Goal: Task Accomplishment & Management: Use online tool/utility

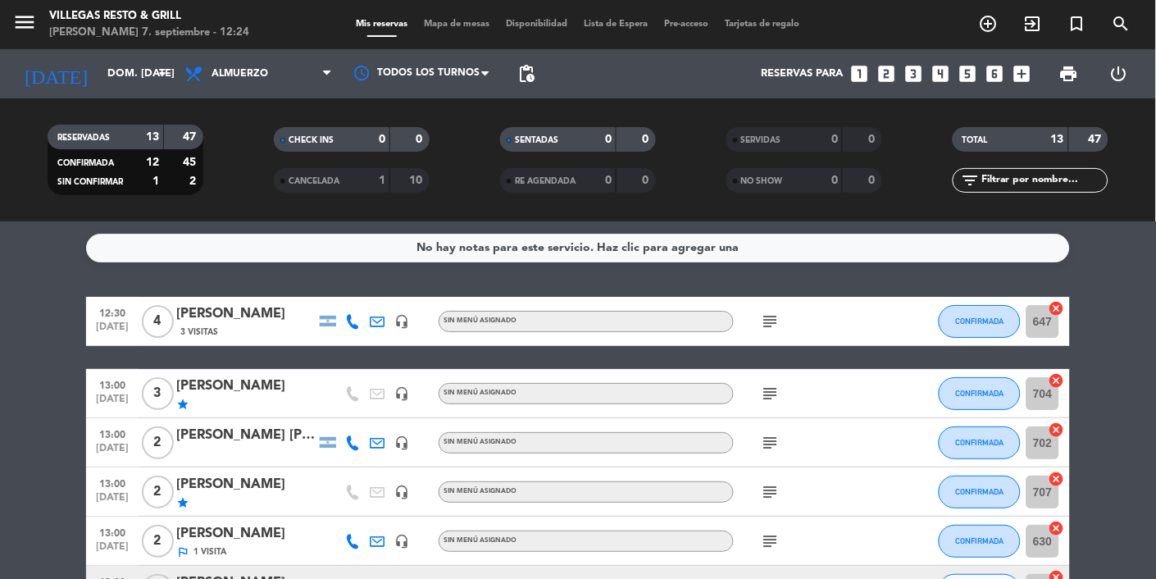
click at [444, 20] on span "Mapa de mesas" at bounding box center [458, 24] width 82 height 9
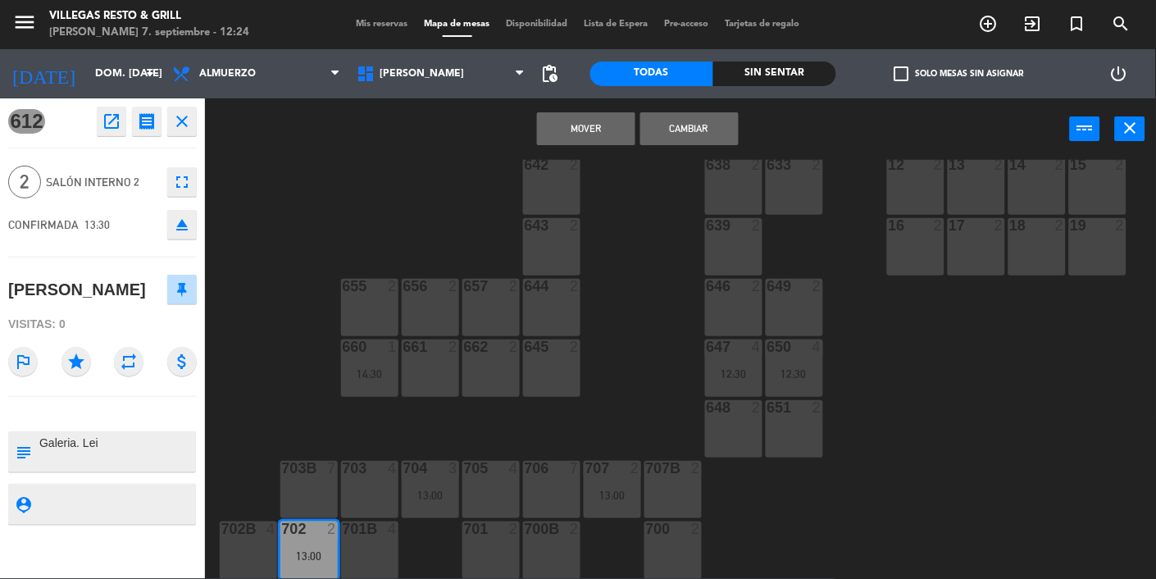
scroll to position [577, 0]
click at [613, 126] on button "Mover" at bounding box center [586, 128] width 98 height 33
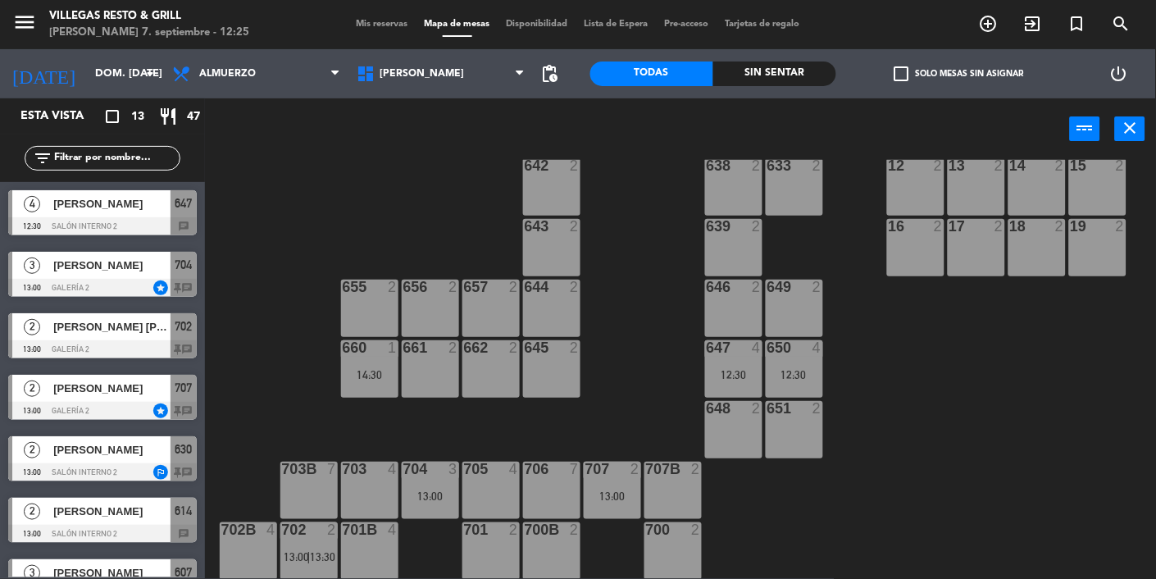
scroll to position [0, 0]
click at [321, 550] on span "13:30" at bounding box center [322, 556] width 25 height 13
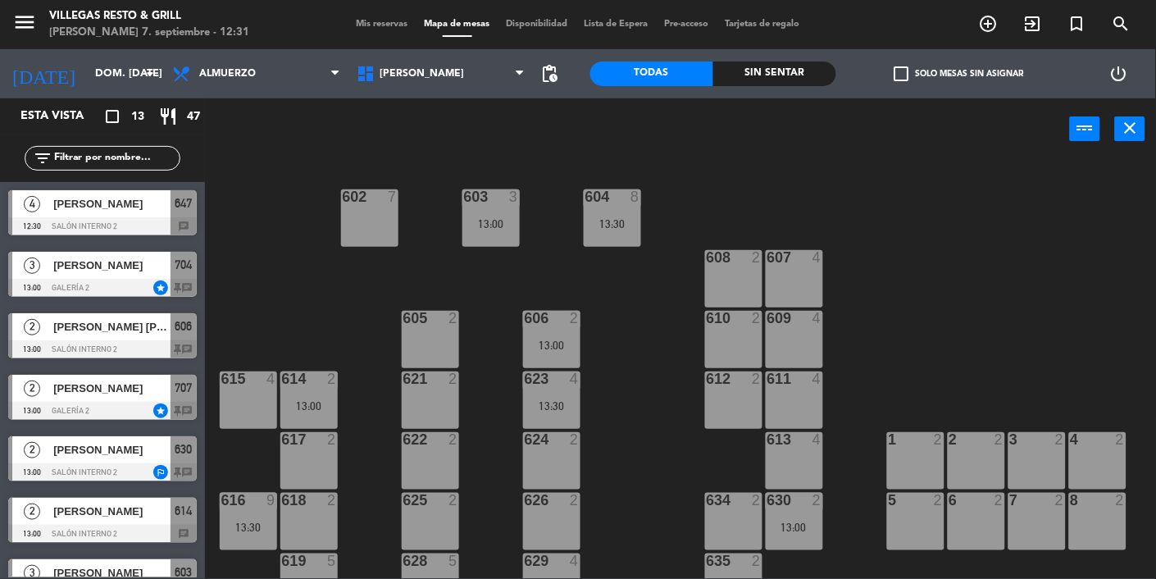
click at [1036, 272] on div "602 7 603 3 13:00 604 8 13:30 608 2 607 4 605 2 606 2 13:00 610 2 609 4 621 2 6…" at bounding box center [686, 369] width 940 height 419
click at [184, 216] on div "647" at bounding box center [184, 203] width 26 height 27
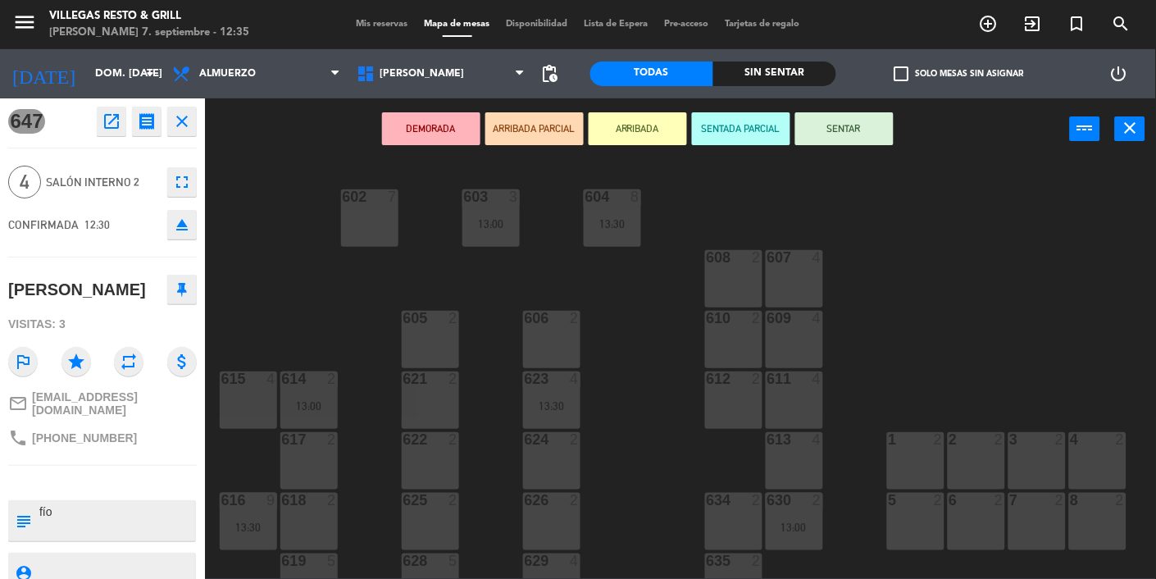
click at [193, 118] on button "close" at bounding box center [182, 122] width 30 height 30
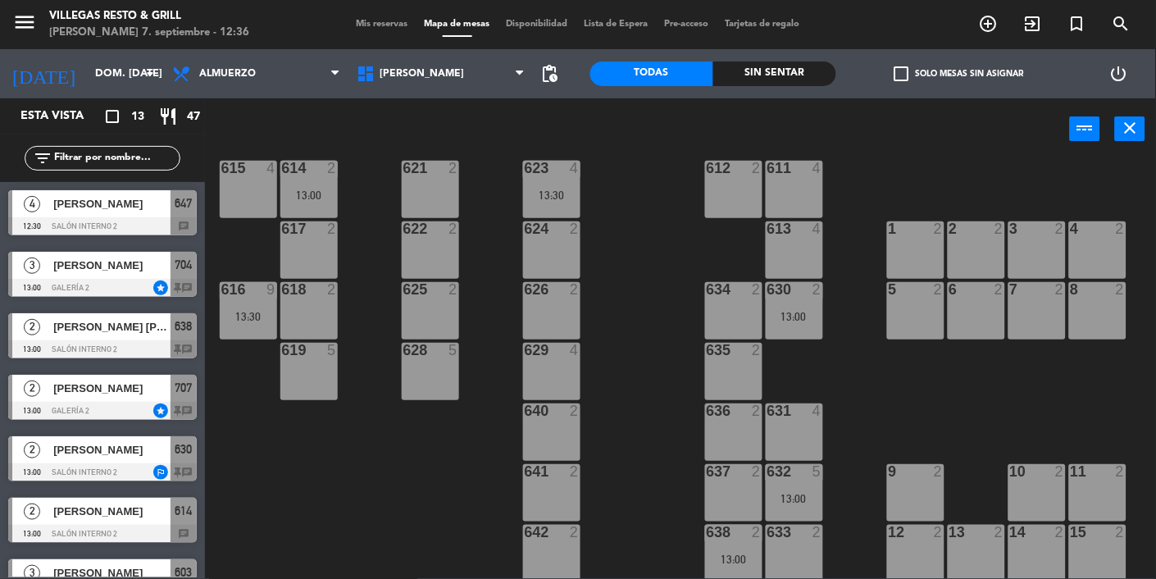
scroll to position [577, 0]
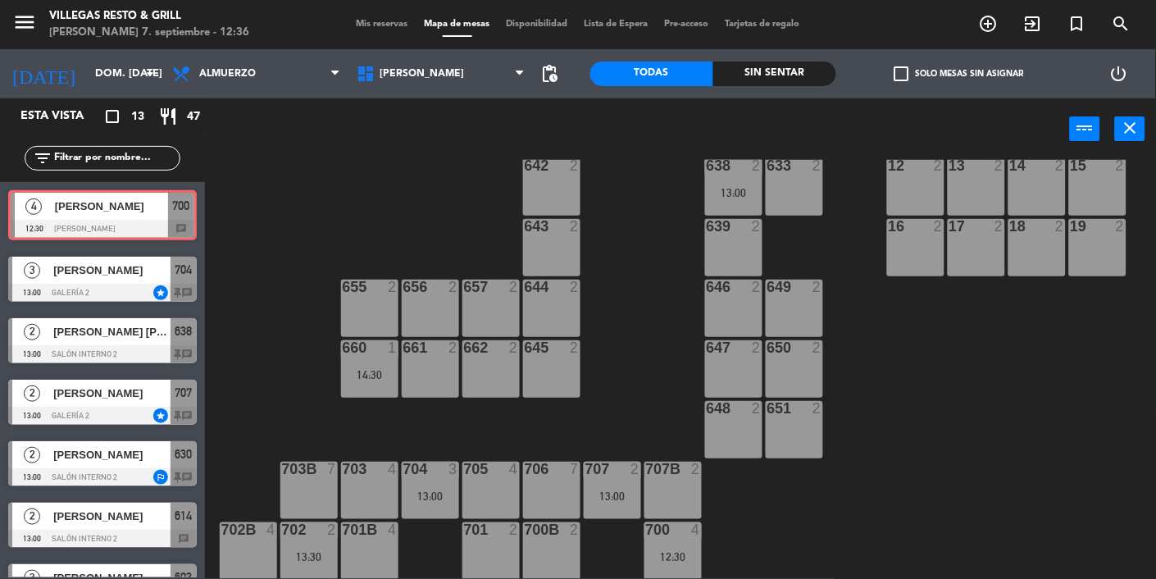
click at [669, 553] on div "12:30" at bounding box center [673, 556] width 57 height 11
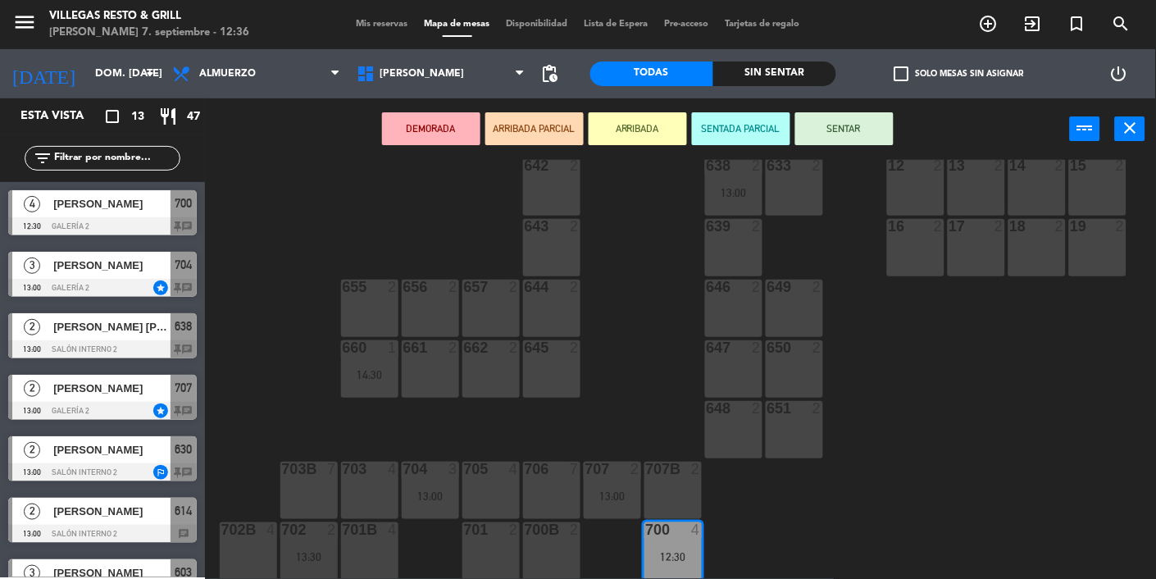
click at [854, 134] on button "SENTAR" at bounding box center [844, 128] width 98 height 33
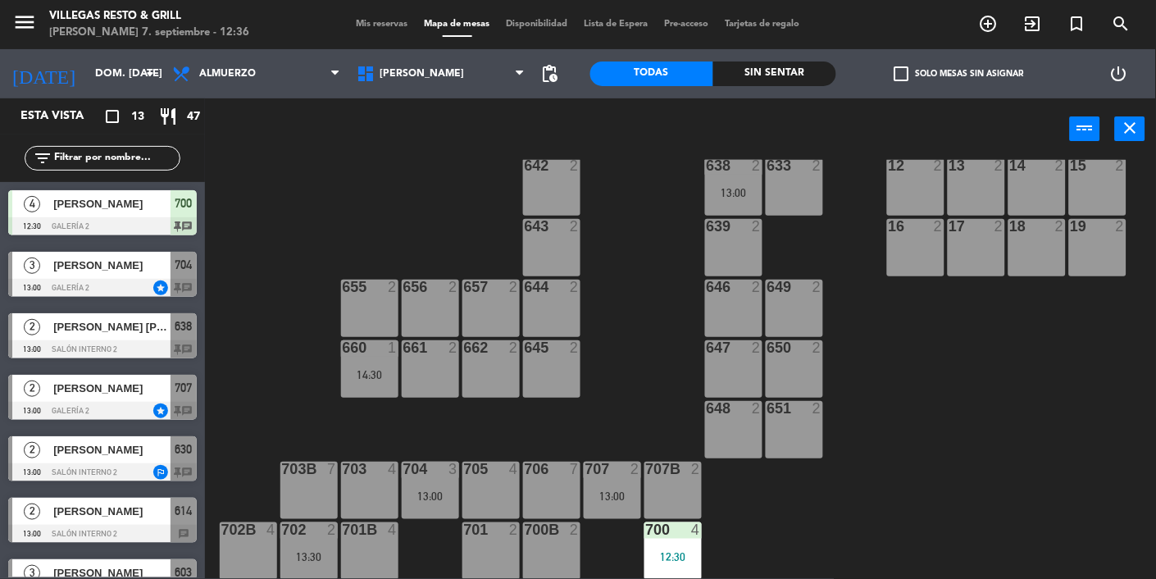
click at [153, 209] on span "[PERSON_NAME]" at bounding box center [111, 203] width 117 height 17
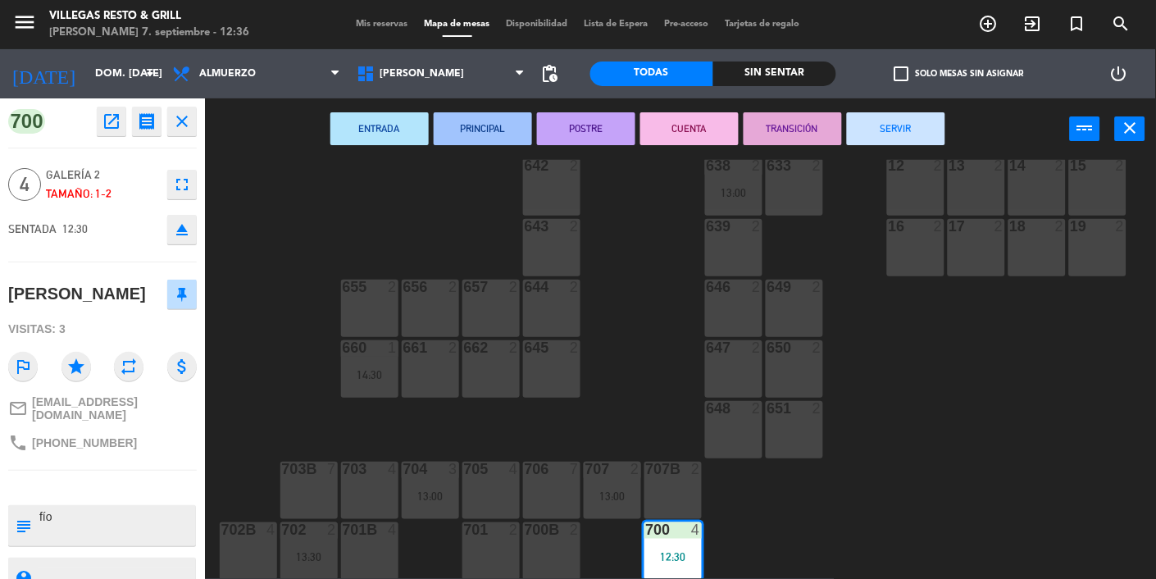
click at [184, 125] on icon "close" at bounding box center [182, 122] width 20 height 20
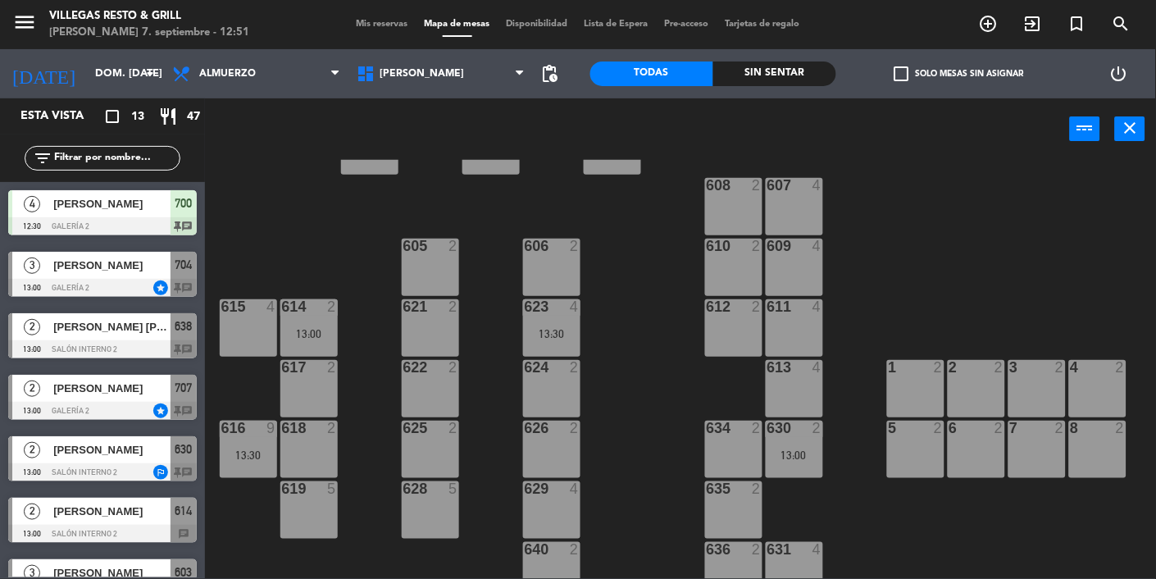
scroll to position [0, 0]
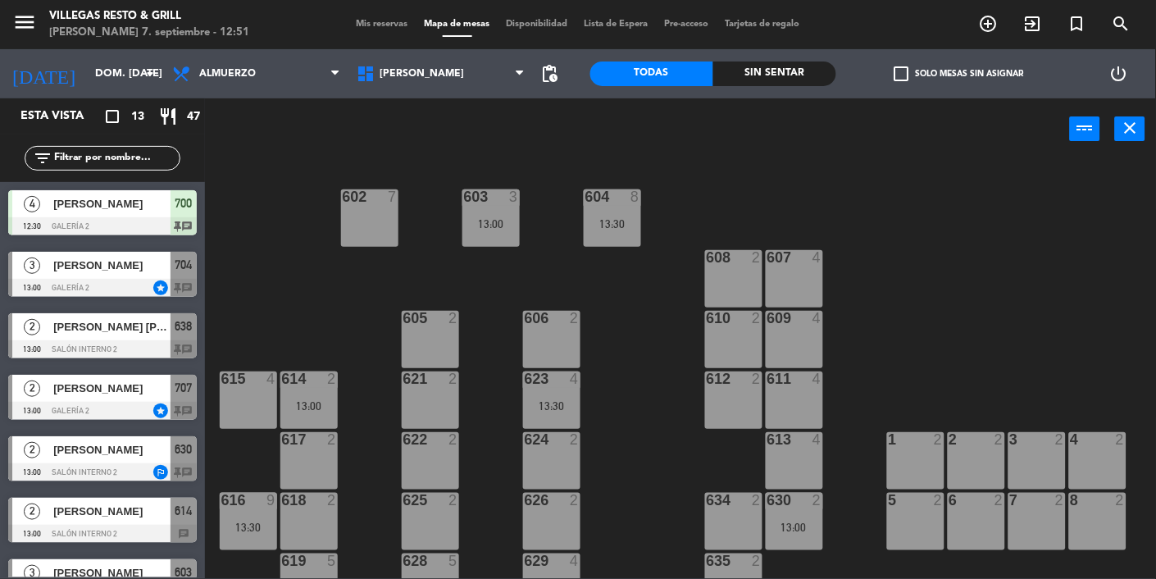
click at [189, 463] on div at bounding box center [102, 472] width 189 height 18
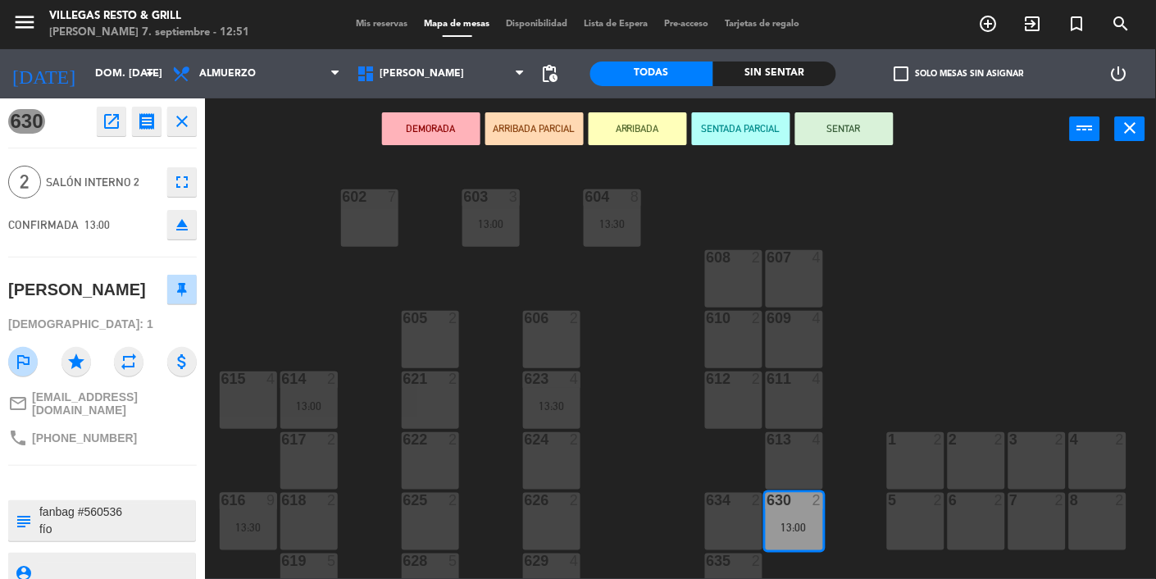
click at [192, 121] on button "close" at bounding box center [182, 122] width 30 height 30
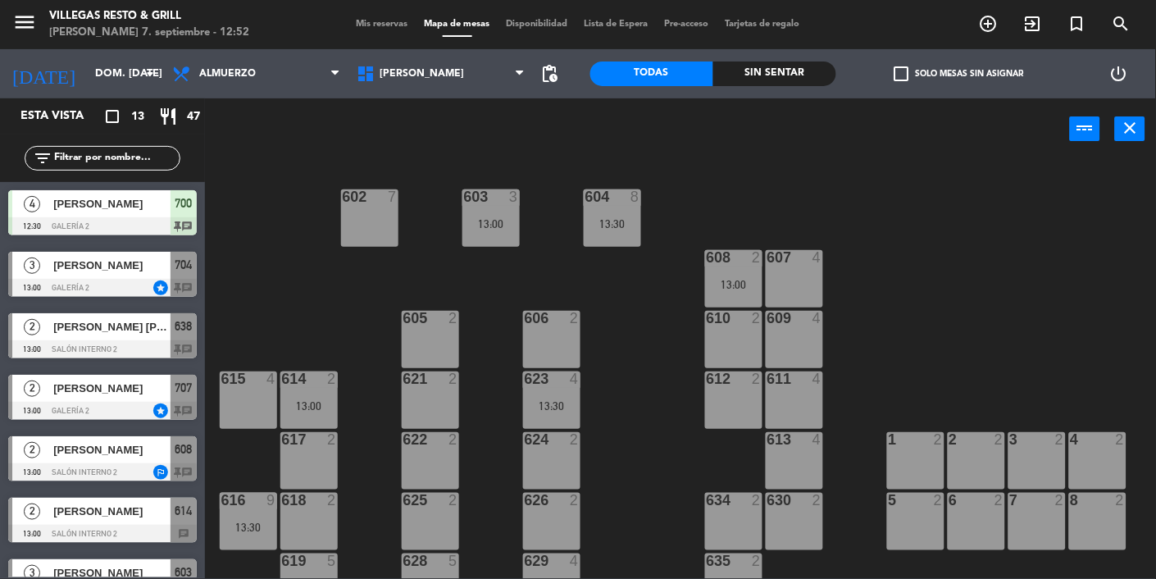
scroll to position [13, 0]
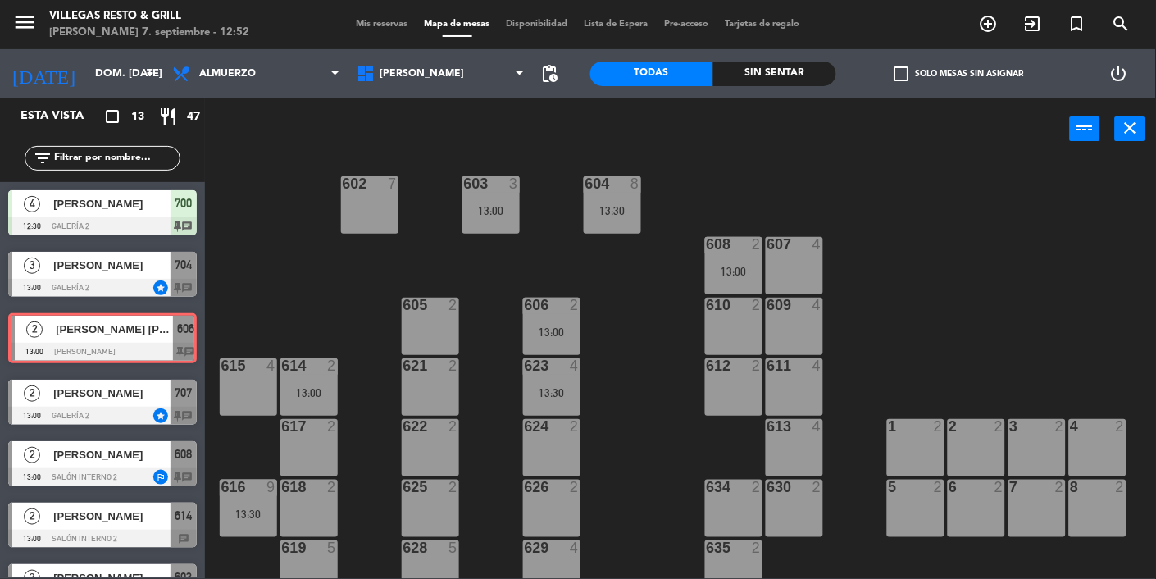
click at [553, 317] on div "606 2 13:00" at bounding box center [551, 326] width 57 height 57
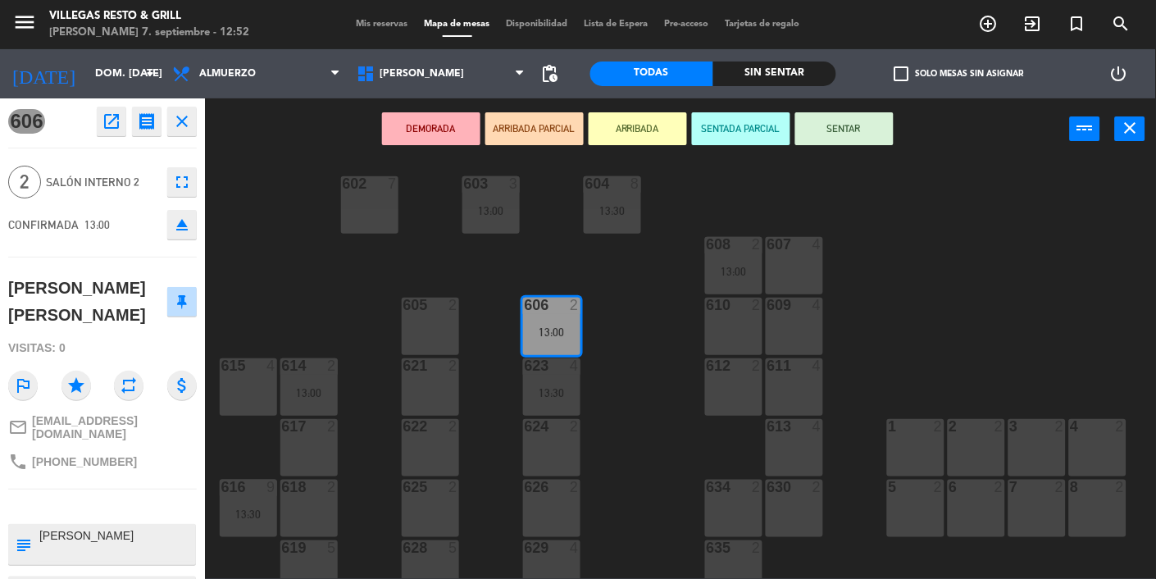
click at [858, 130] on button "SENTAR" at bounding box center [844, 128] width 98 height 33
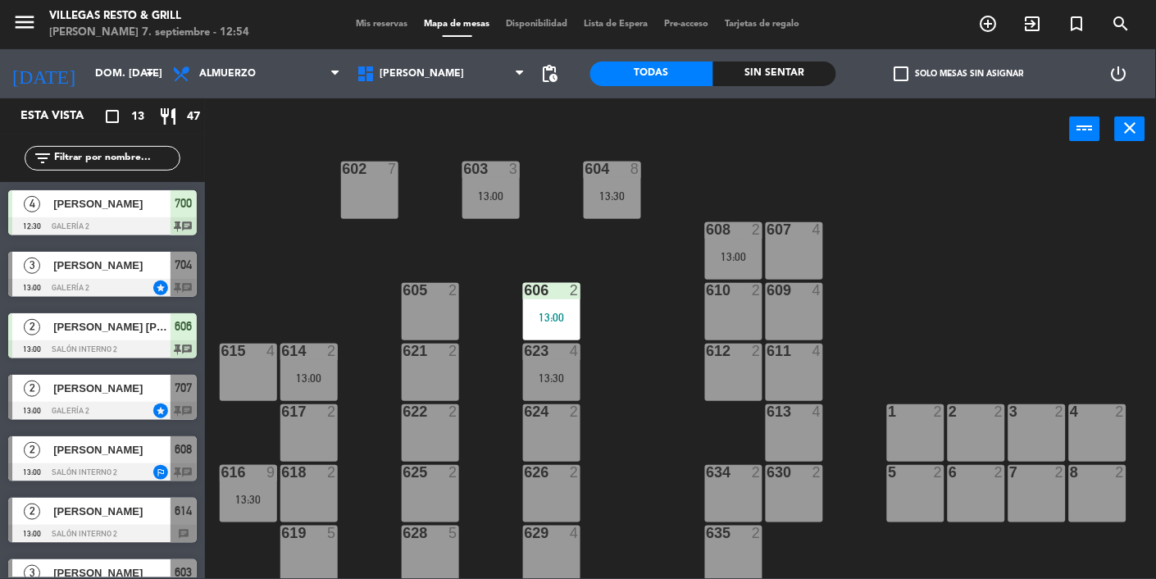
scroll to position [27, 0]
click at [708, 284] on div "610" at bounding box center [707, 291] width 1 height 15
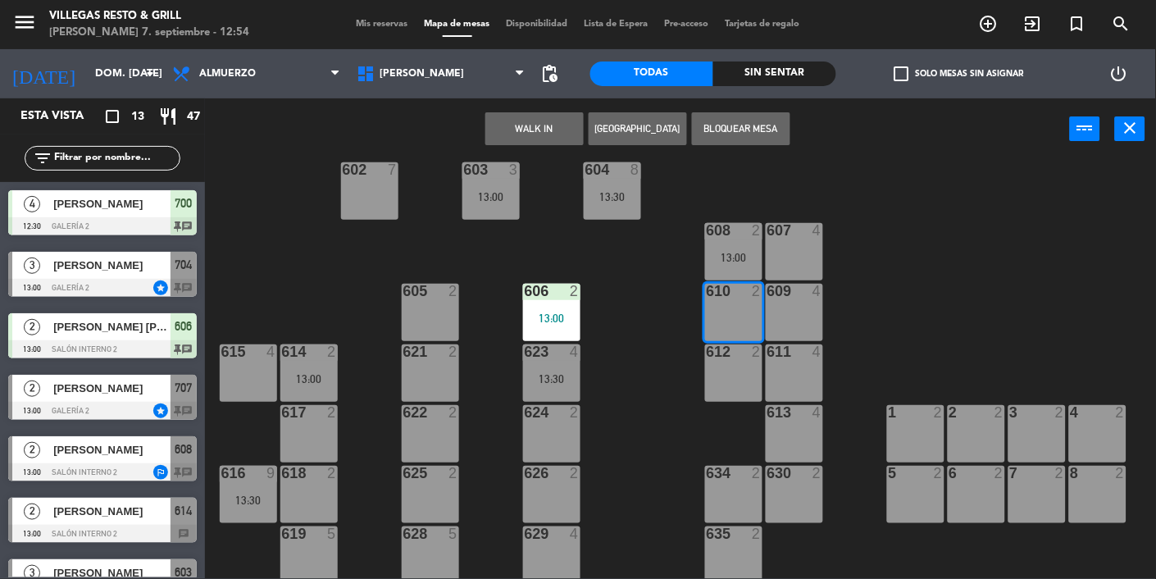
click at [734, 235] on div at bounding box center [733, 230] width 27 height 15
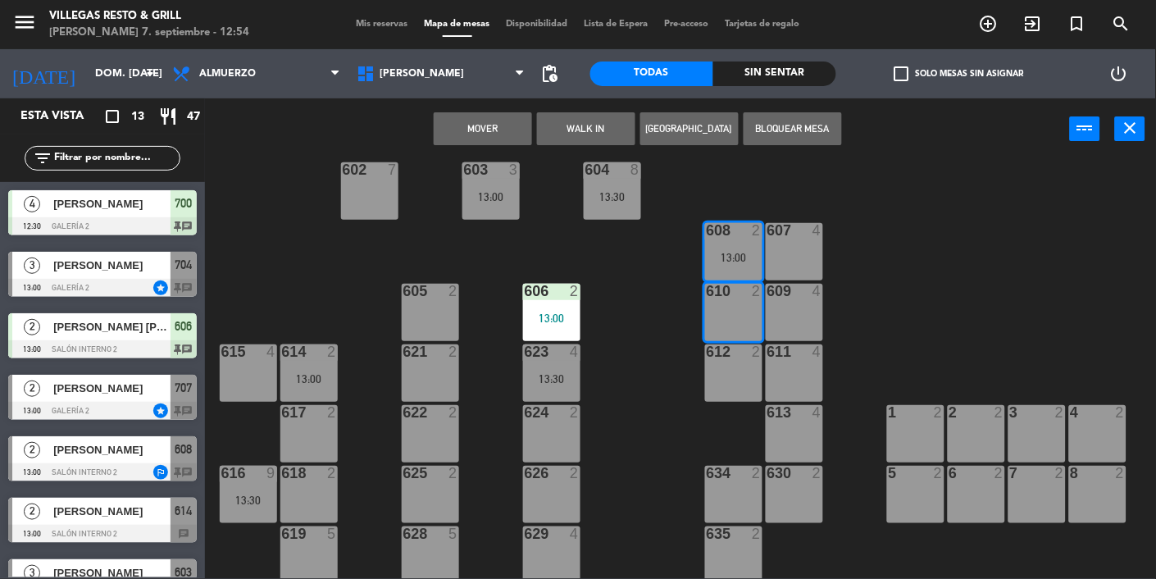
click at [997, 271] on div "602 7 603 3 13:00 604 8 13:30 608 2 13:00 607 4 605 2 606 2 13:00 610 2 609 4 6…" at bounding box center [686, 369] width 940 height 419
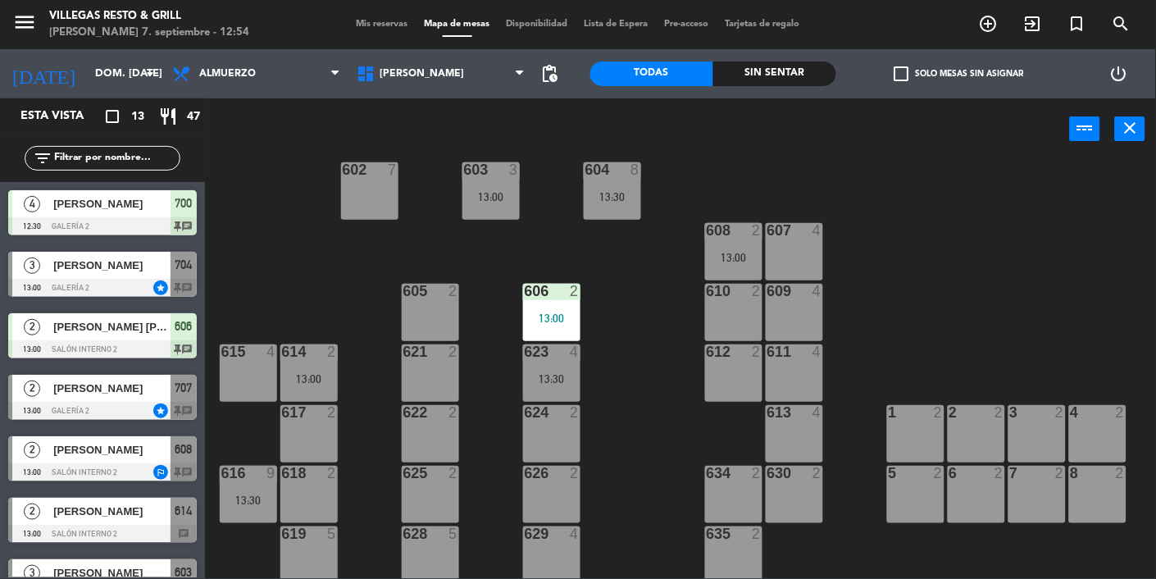
click at [732, 242] on div "608 2 13:00" at bounding box center [733, 251] width 57 height 57
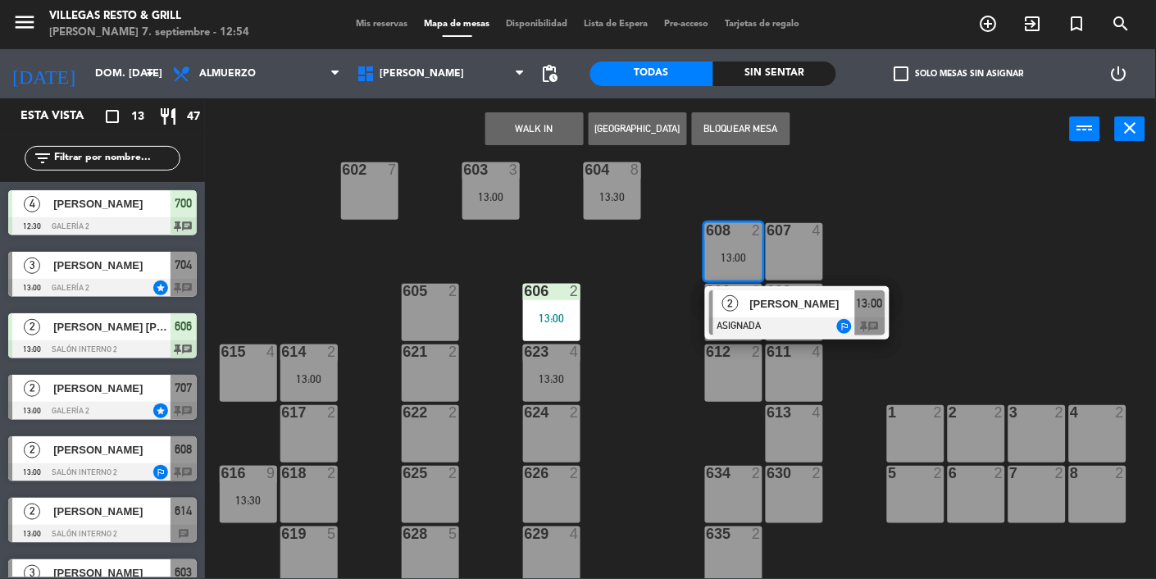
click at [824, 306] on span "[PERSON_NAME]" at bounding box center [802, 303] width 105 height 17
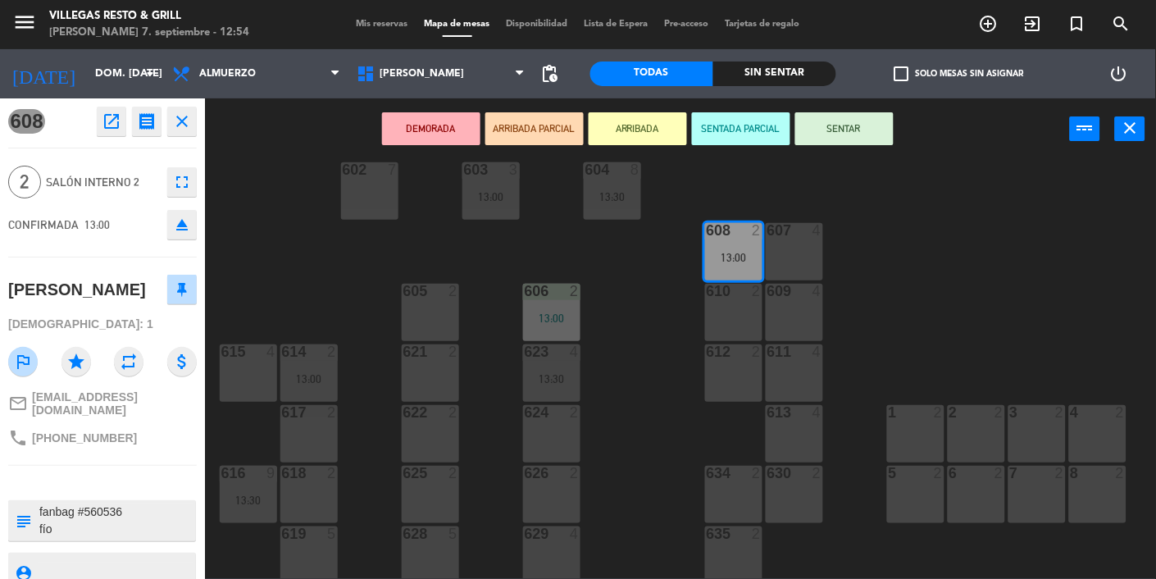
click at [858, 139] on button "SENTAR" at bounding box center [844, 128] width 98 height 33
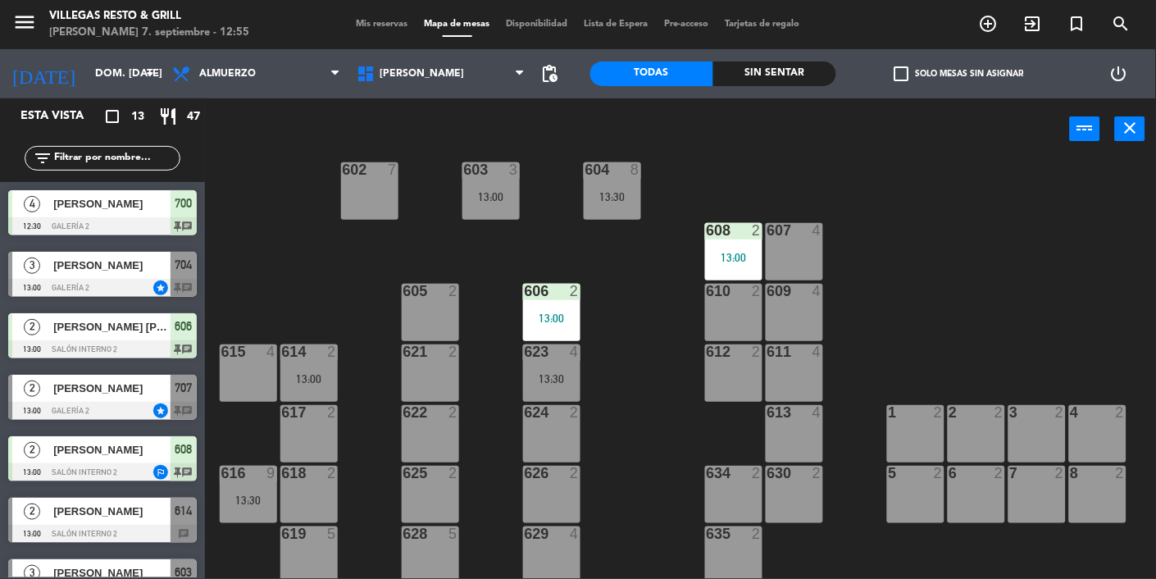
click at [919, 208] on div "602 7 603 3 13:00 604 8 13:30 608 2 13:00 607 4 605 2 606 2 13:00 610 2 609 4 6…" at bounding box center [686, 369] width 940 height 419
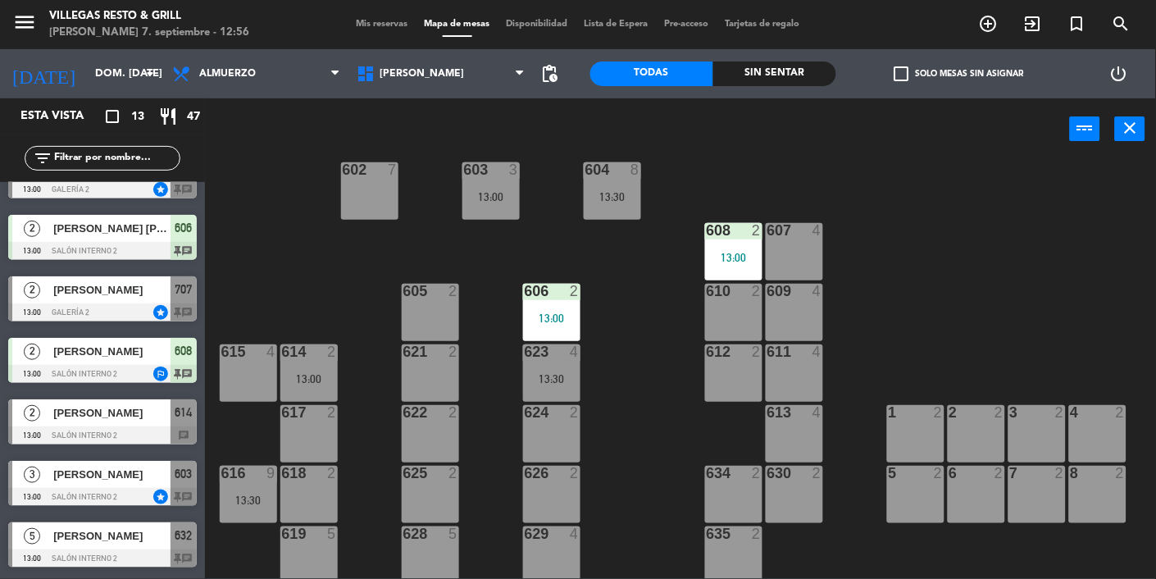
click at [195, 437] on div at bounding box center [102, 435] width 189 height 18
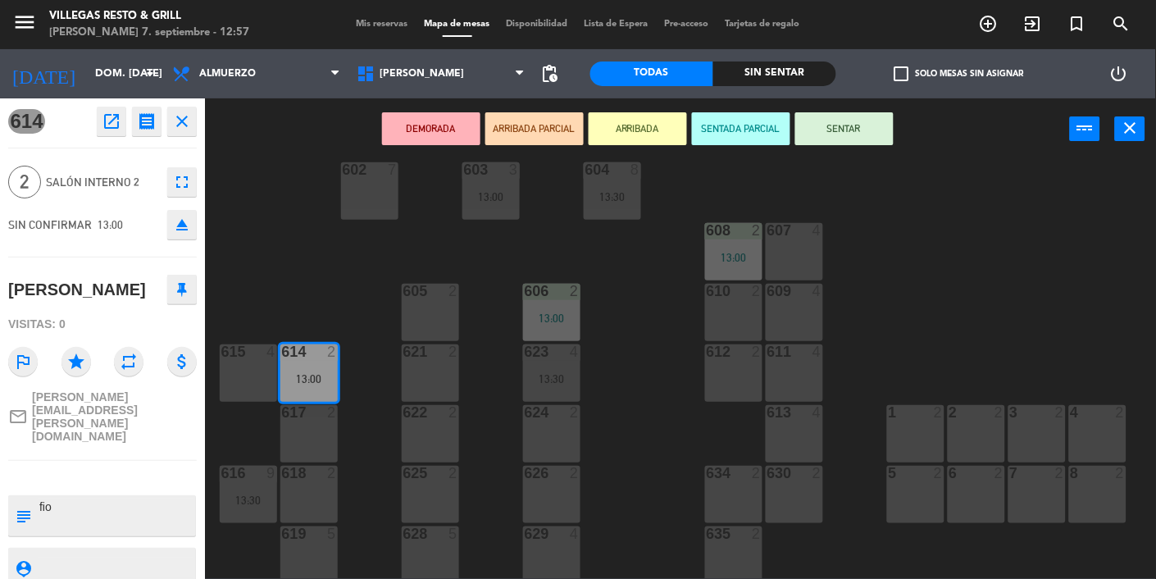
click at [833, 125] on button "SENTAR" at bounding box center [844, 128] width 98 height 33
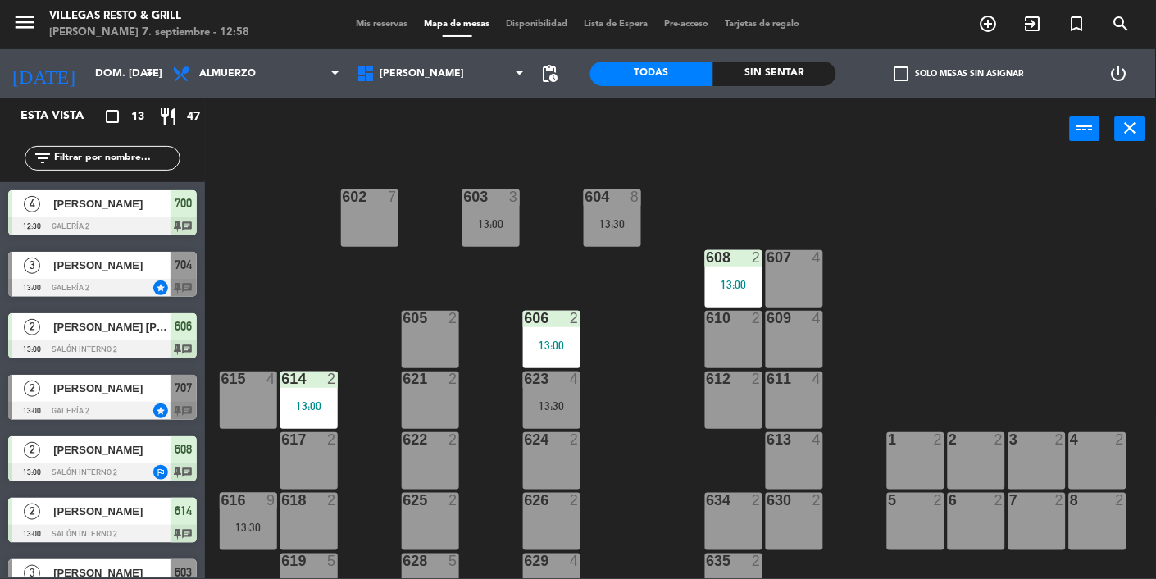
scroll to position [116, 0]
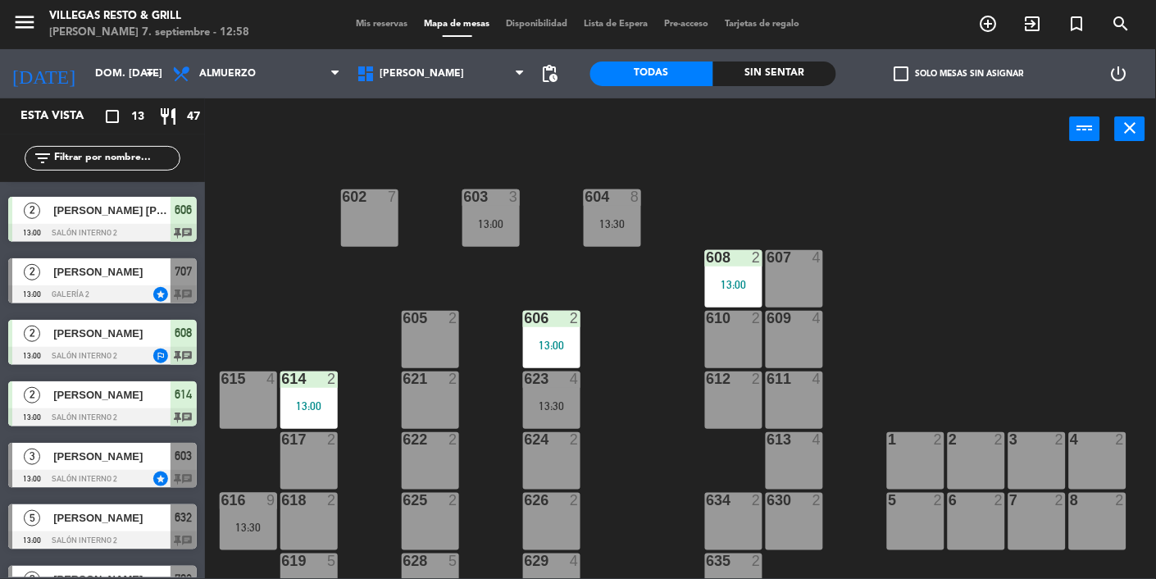
click at [200, 480] on div "3 [PERSON_NAME] 13:00 Salón Interno 2 star 603 chat" at bounding box center [102, 465] width 205 height 61
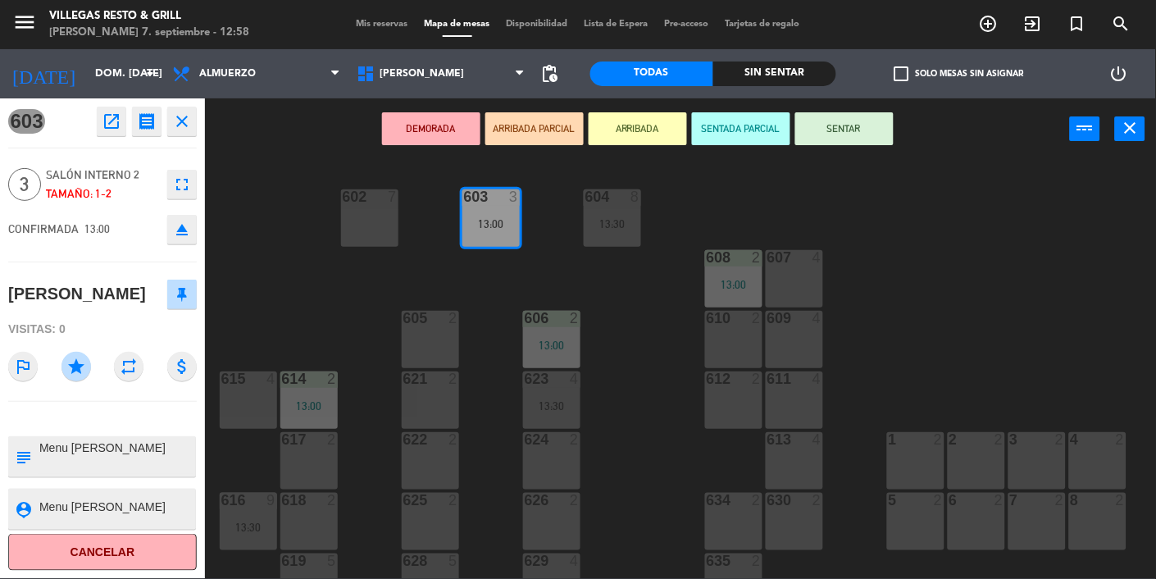
click at [190, 120] on icon "close" at bounding box center [182, 122] width 20 height 20
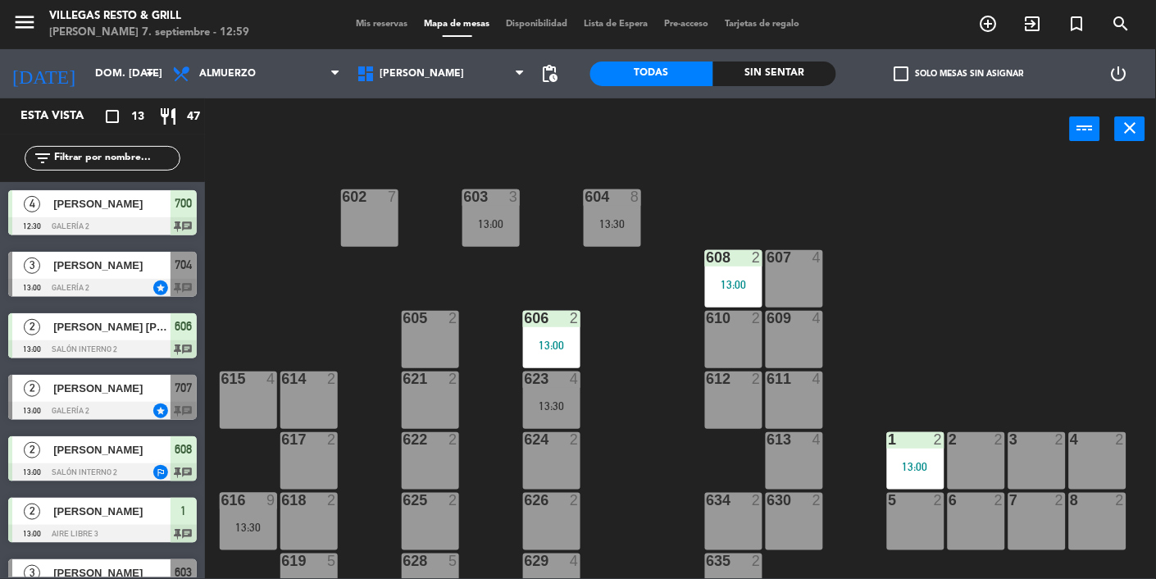
scroll to position [307, 0]
